Goal: Book appointment/travel/reservation

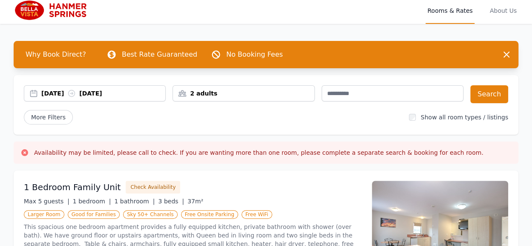
scroll to position [29, 0]
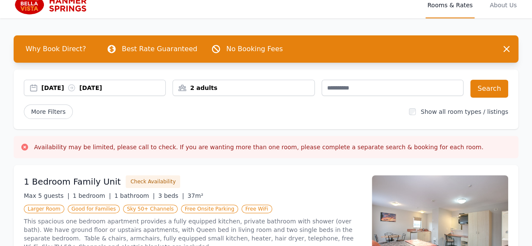
click at [269, 84] on div "2 adults" at bounding box center [243, 87] width 141 height 9
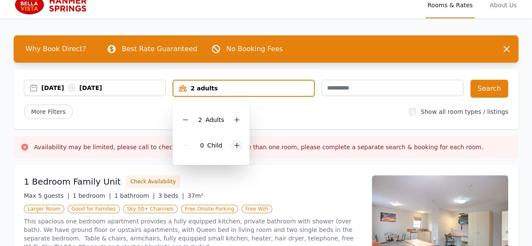
click at [233, 147] on icon at bounding box center [236, 145] width 7 height 7
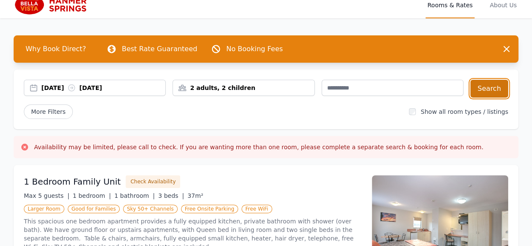
click at [491, 91] on button "Search" at bounding box center [489, 89] width 38 height 18
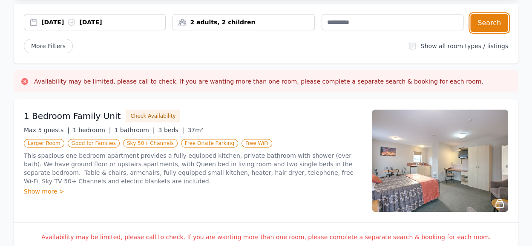
scroll to position [94, 0]
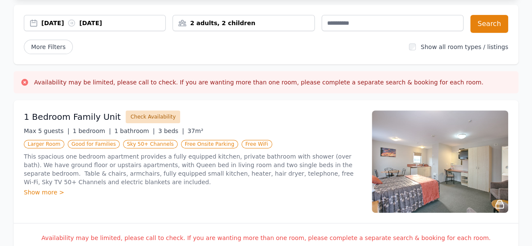
click at [141, 116] on button "Check Availability" at bounding box center [153, 116] width 54 height 13
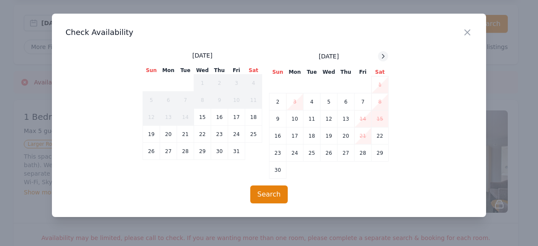
click at [381, 59] on icon at bounding box center [383, 56] width 7 height 7
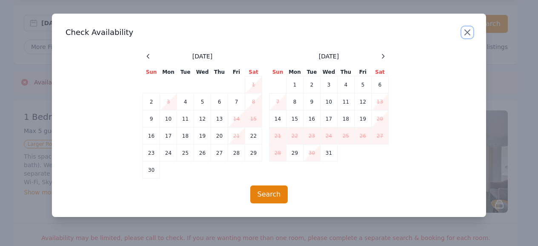
click at [469, 32] on icon "button" at bounding box center [467, 32] width 10 height 10
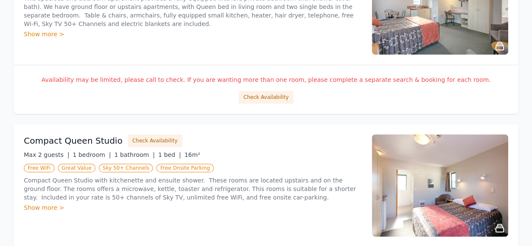
scroll to position [252, 0]
click at [148, 142] on button "Check Availability" at bounding box center [155, 140] width 54 height 13
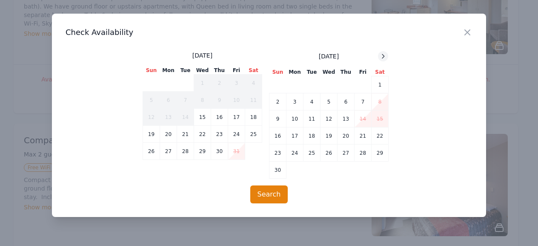
click at [382, 56] on icon at bounding box center [383, 56] width 7 height 7
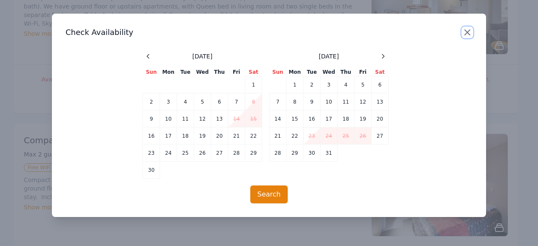
click at [469, 30] on icon "button" at bounding box center [467, 32] width 5 height 5
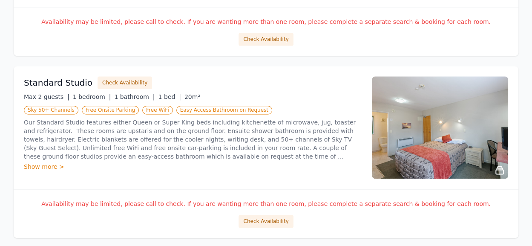
scroll to position [492, 0]
click at [269, 215] on button "Check Availability" at bounding box center [265, 220] width 54 height 13
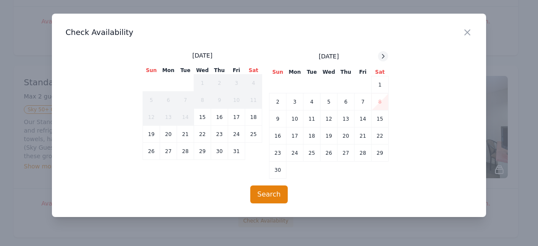
click at [382, 57] on icon at bounding box center [383, 56] width 2 height 4
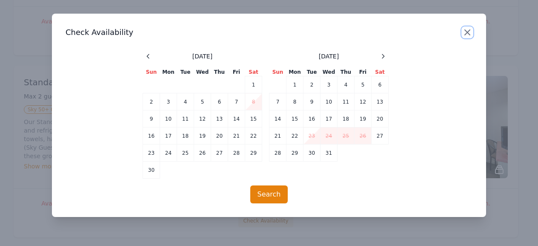
click at [467, 29] on icon "button" at bounding box center [467, 32] width 10 height 10
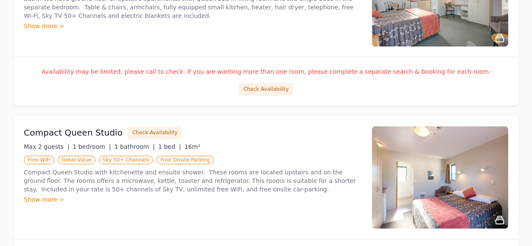
scroll to position [259, 0]
